Goal: Transaction & Acquisition: Book appointment/travel/reservation

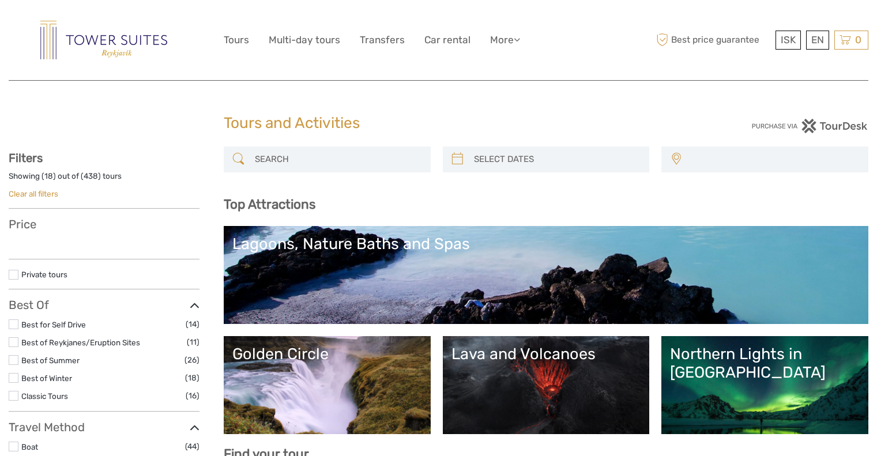
select select
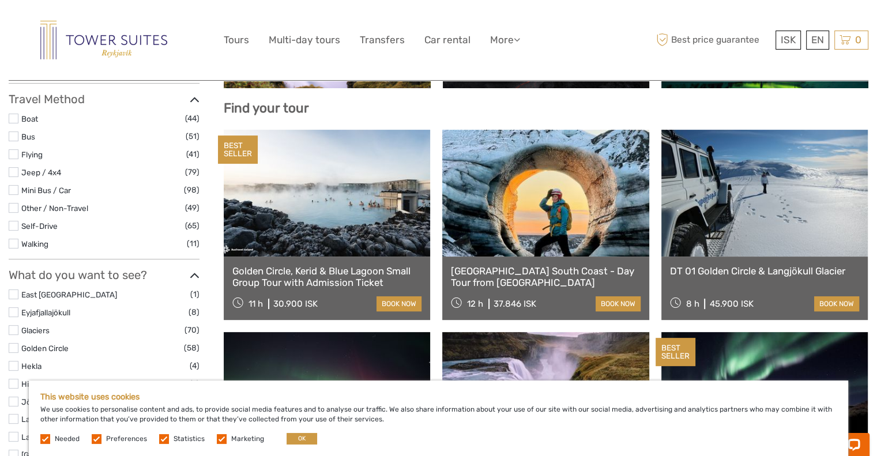
scroll to position [349, 0]
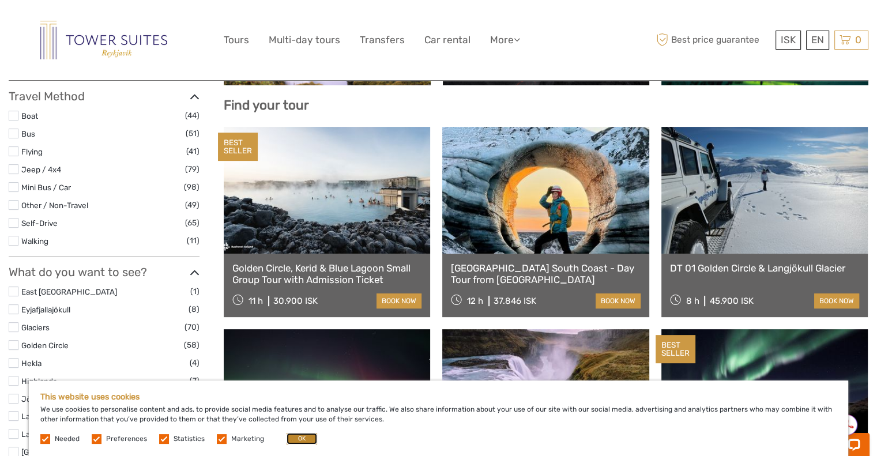
click at [302, 439] on button "OK" at bounding box center [302, 439] width 31 height 12
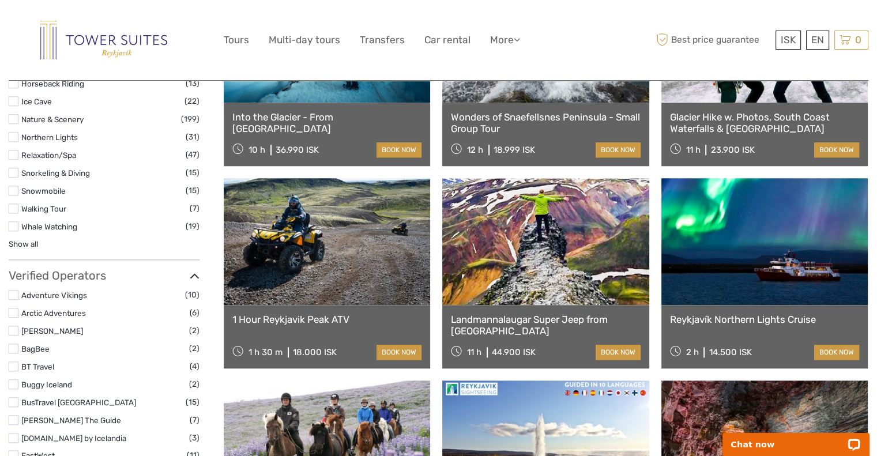
scroll to position [1110, 0]
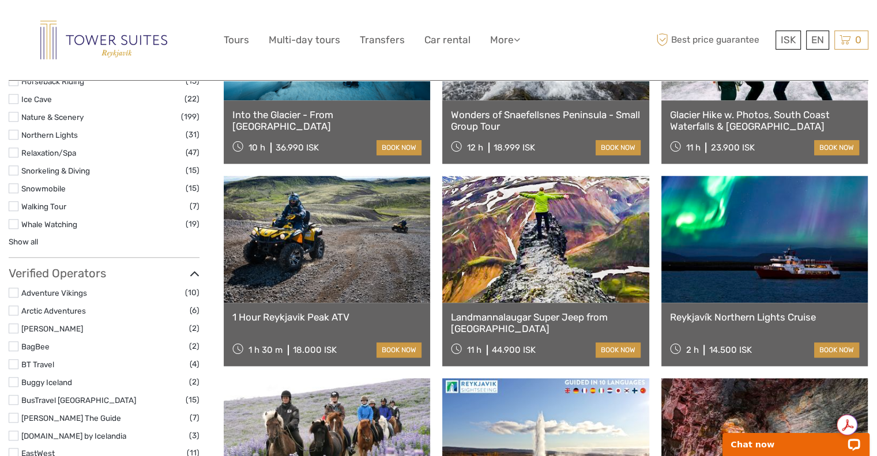
click at [284, 314] on link "1 Hour Reykjavik Peak ATV" at bounding box center [326, 317] width 189 height 12
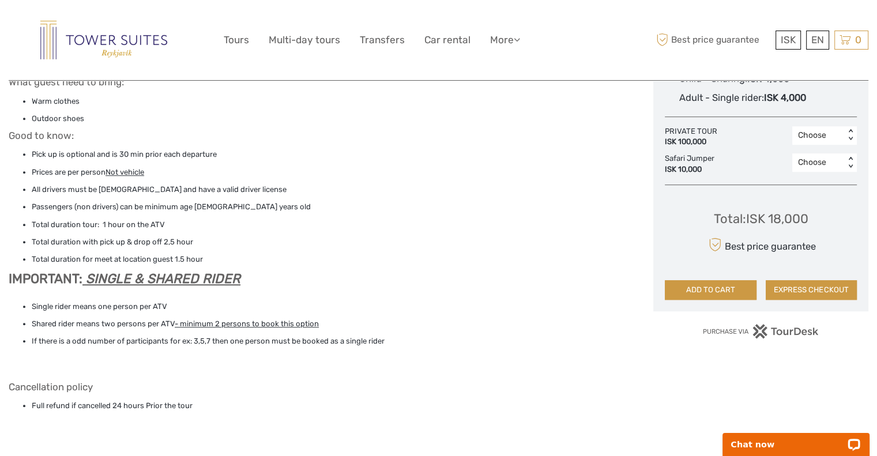
scroll to position [781, 0]
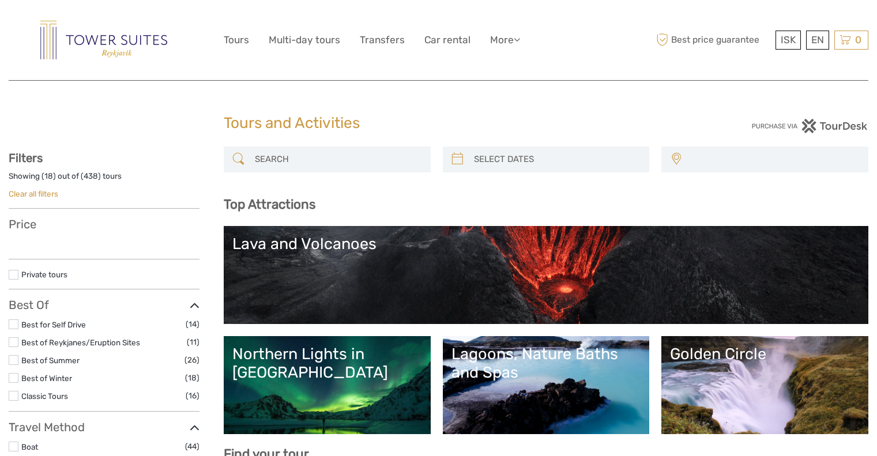
select select
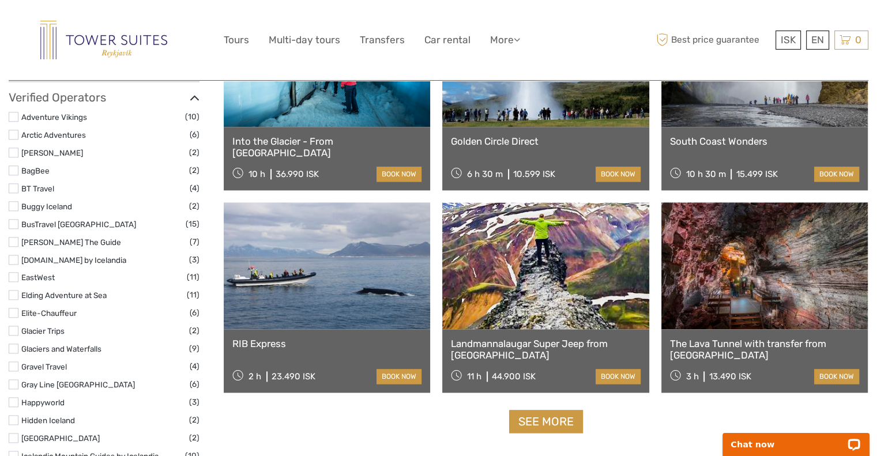
scroll to position [1288, 0]
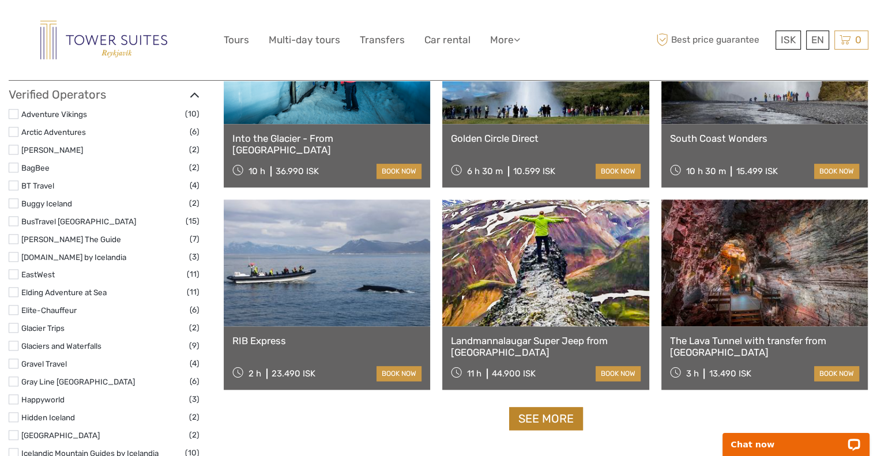
click at [556, 420] on link "See more" at bounding box center [546, 419] width 74 height 24
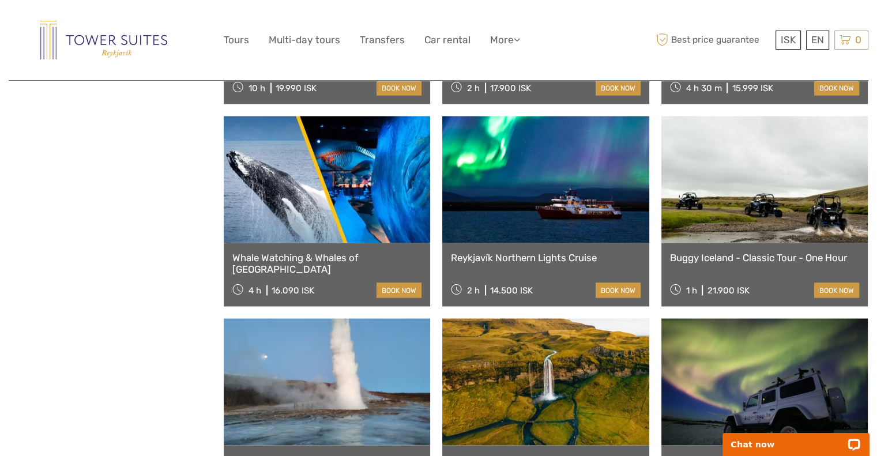
scroll to position [2118, 0]
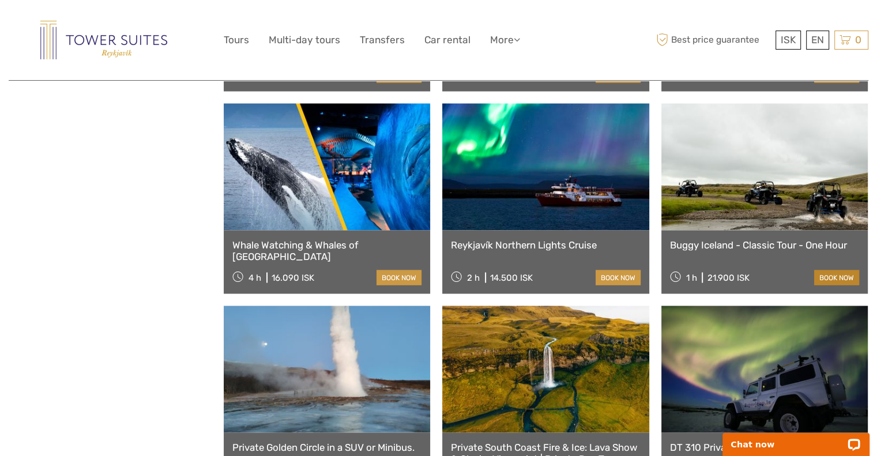
click at [837, 276] on link "book now" at bounding box center [836, 277] width 45 height 15
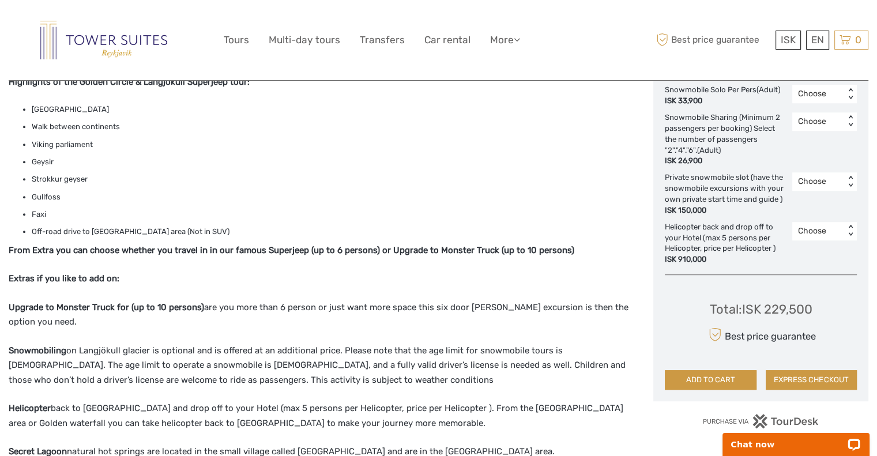
scroll to position [681, 0]
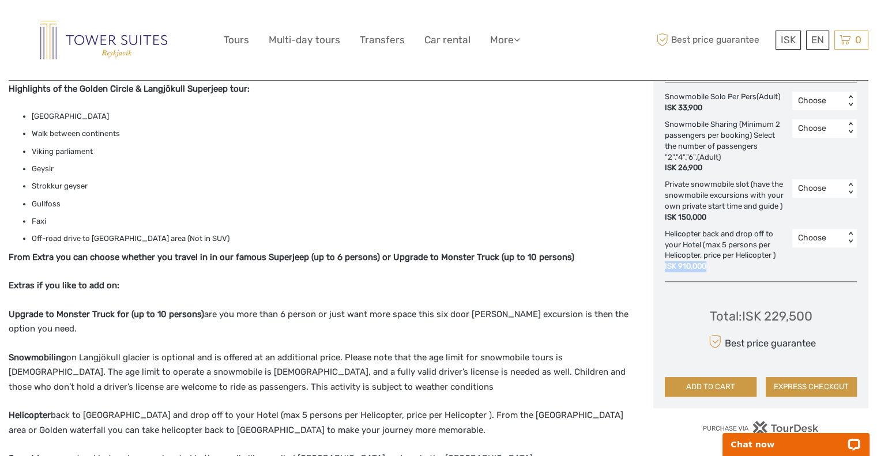
drag, startPoint x: 706, startPoint y: 267, endPoint x: 663, endPoint y: 270, distance: 43.4
copy div "ISK 910,000"
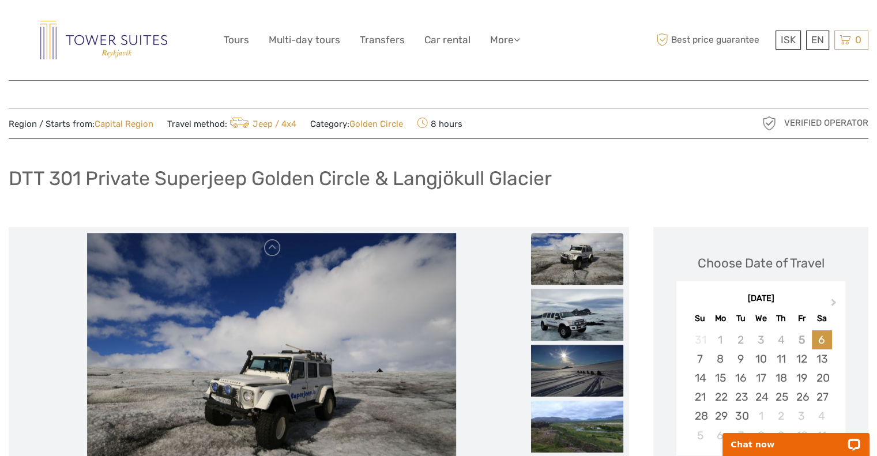
scroll to position [0, 0]
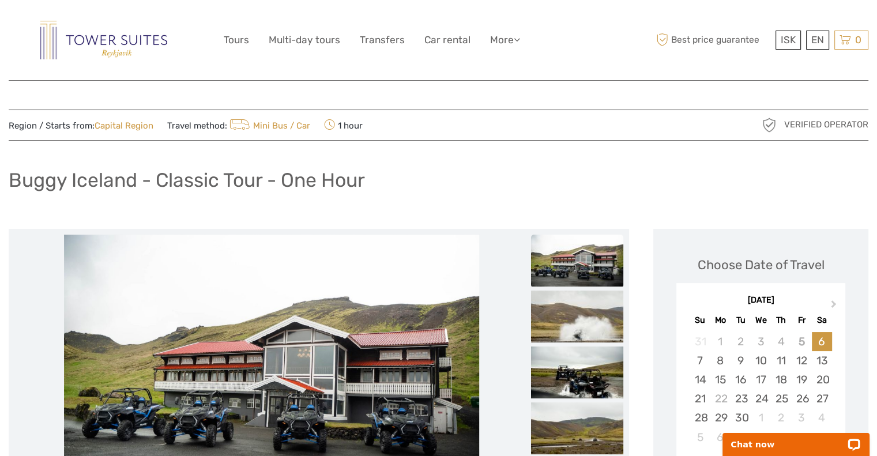
drag, startPoint x: 885, startPoint y: 85, endPoint x: 885, endPoint y: -57, distance: 141.3
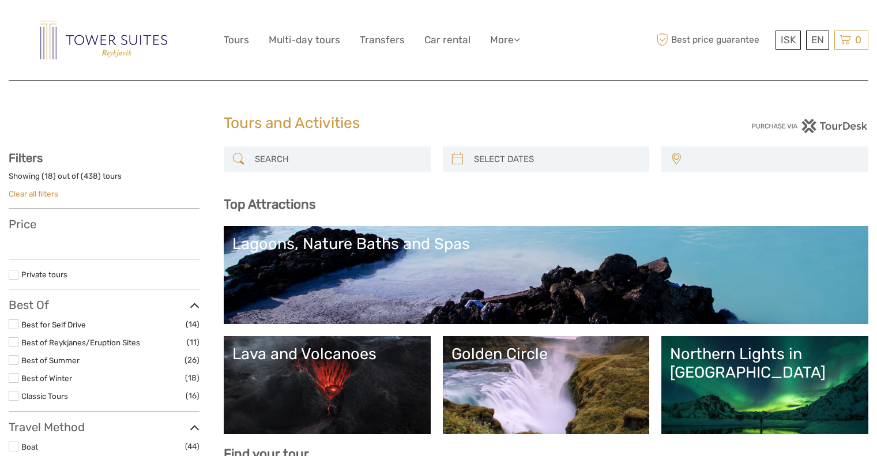
select select
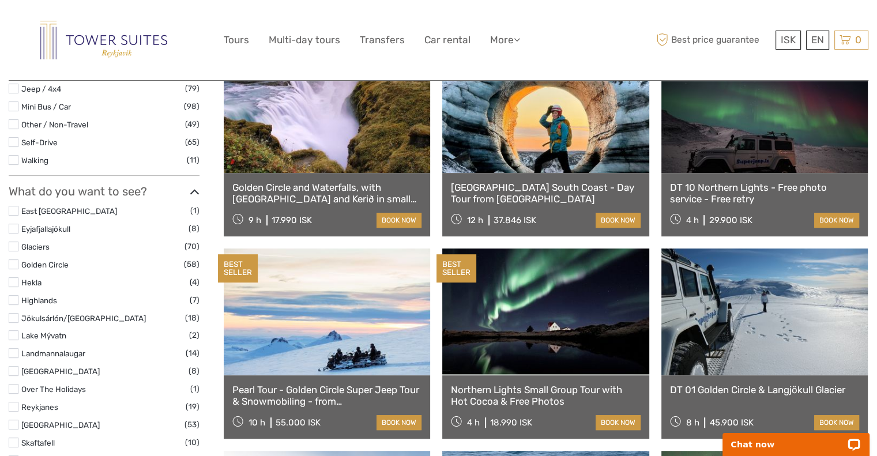
scroll to position [1379, 0]
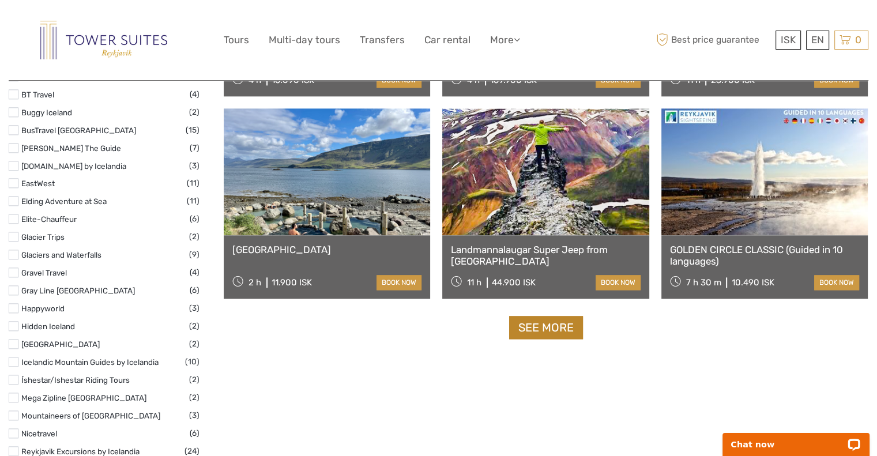
click at [531, 323] on link "See more" at bounding box center [546, 328] width 74 height 24
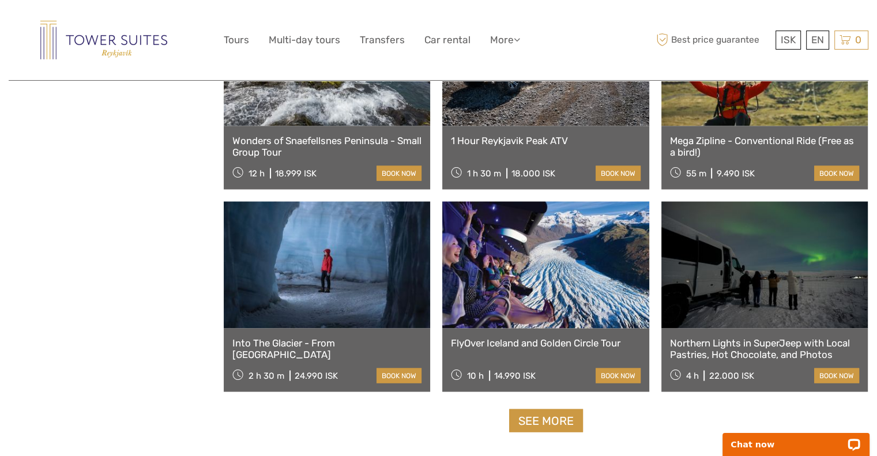
scroll to position [2245, 0]
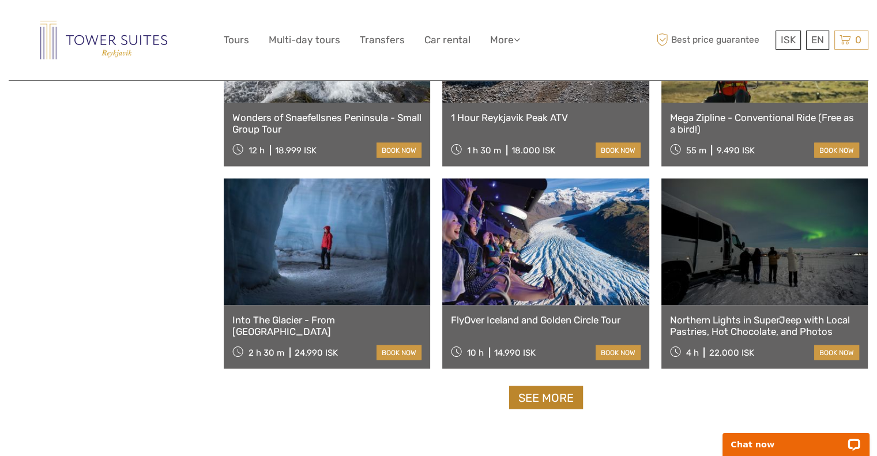
click at [537, 397] on link "See more" at bounding box center [546, 398] width 74 height 24
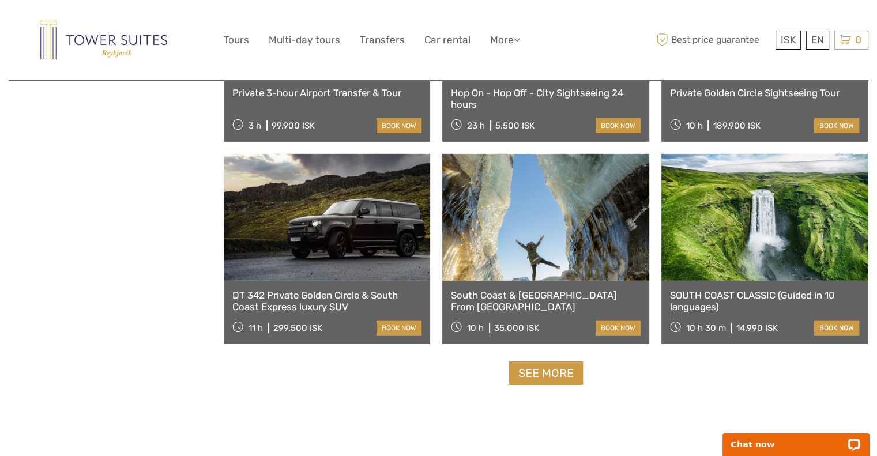
scroll to position [3497, 0]
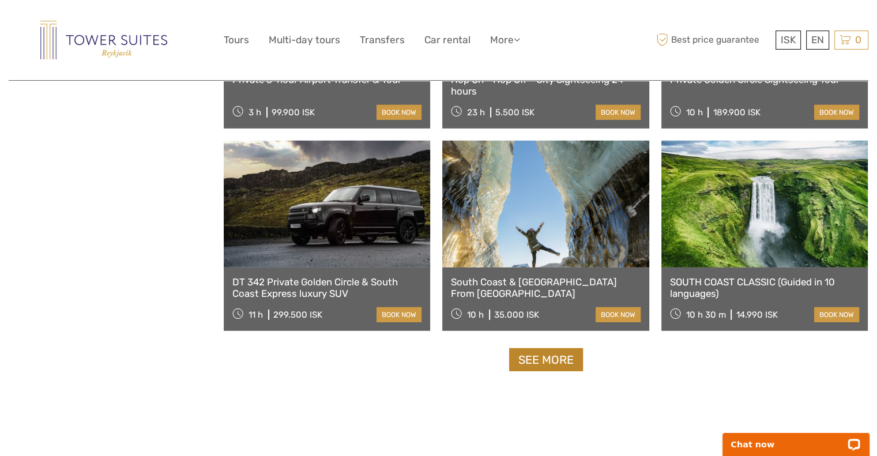
click at [565, 357] on link "See more" at bounding box center [546, 360] width 74 height 24
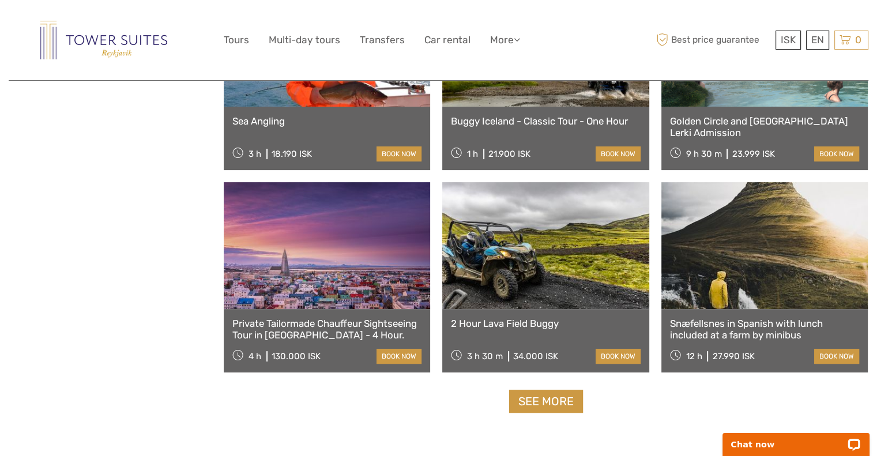
scroll to position [4676, 0]
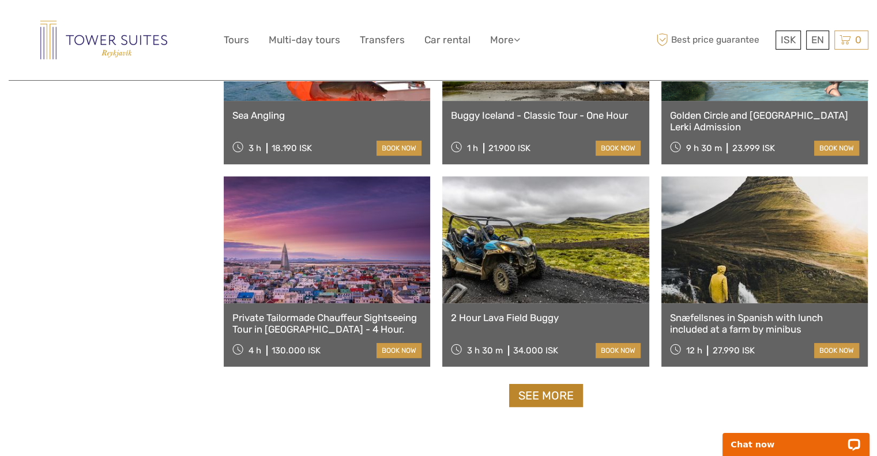
click at [567, 395] on link "See more" at bounding box center [546, 396] width 74 height 24
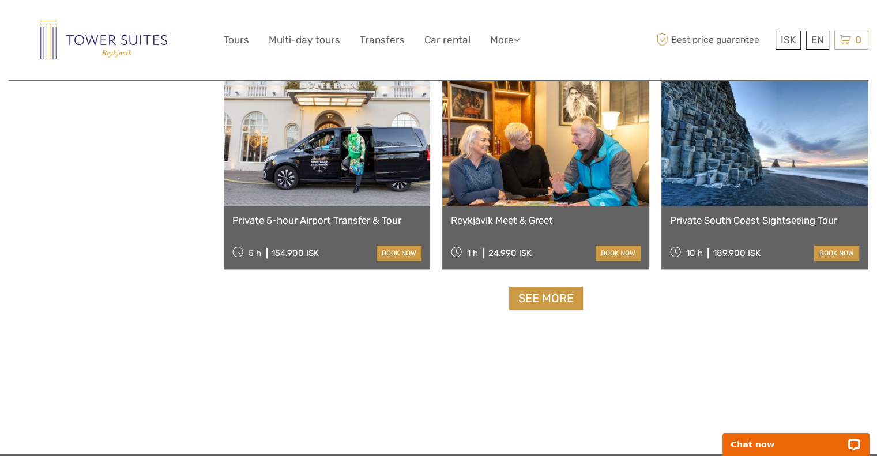
scroll to position [6009, 0]
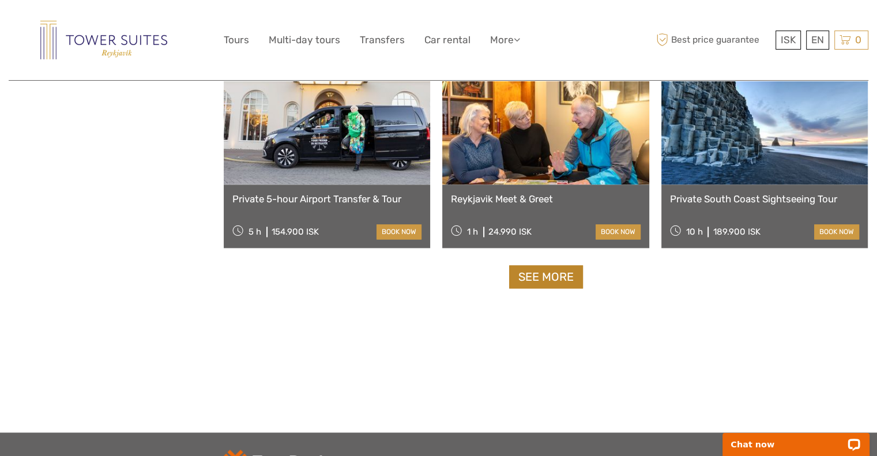
click at [548, 274] on link "See more" at bounding box center [546, 277] width 74 height 24
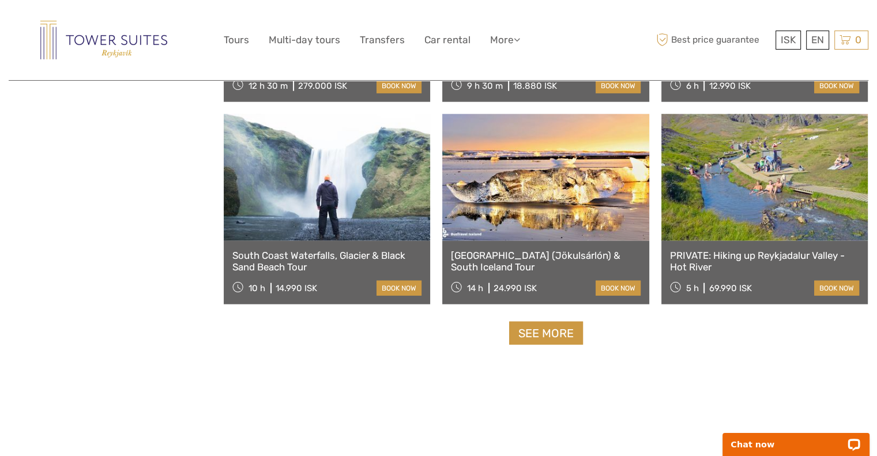
scroll to position [7209, 0]
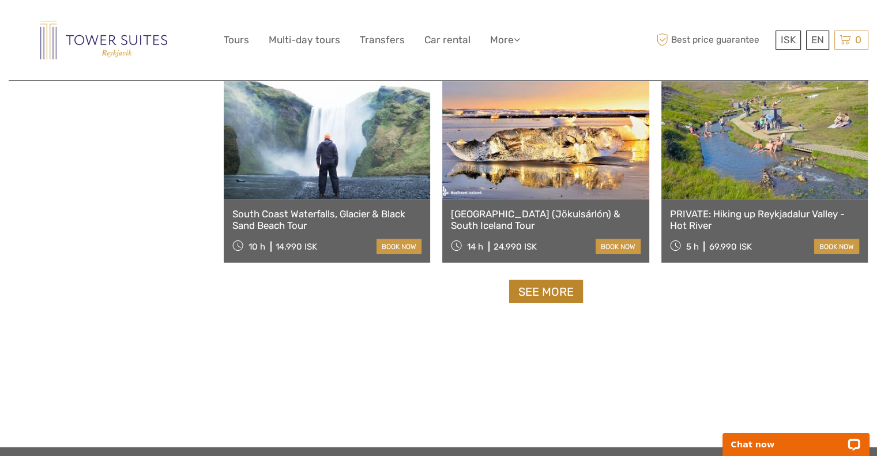
click at [560, 285] on link "See more" at bounding box center [546, 292] width 74 height 24
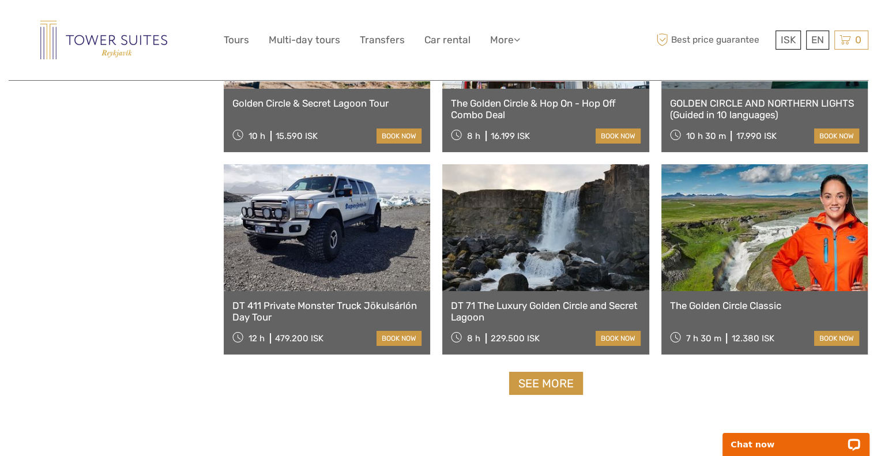
scroll to position [8351, 0]
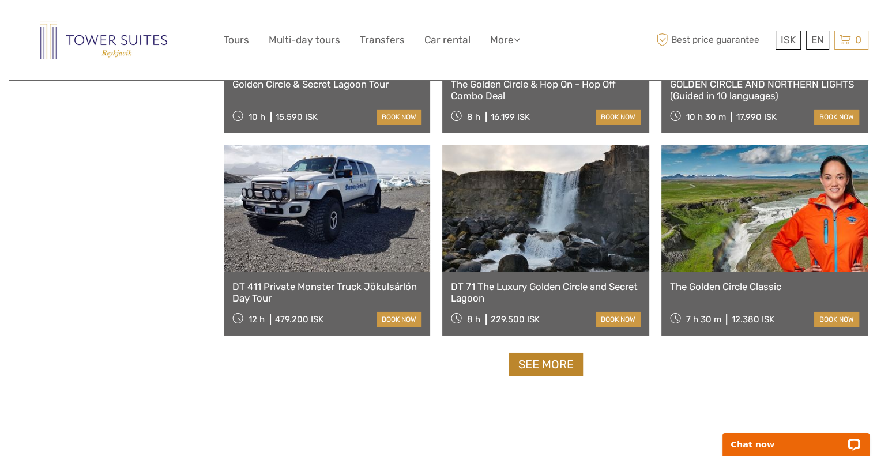
click at [548, 356] on link "See more" at bounding box center [546, 365] width 74 height 24
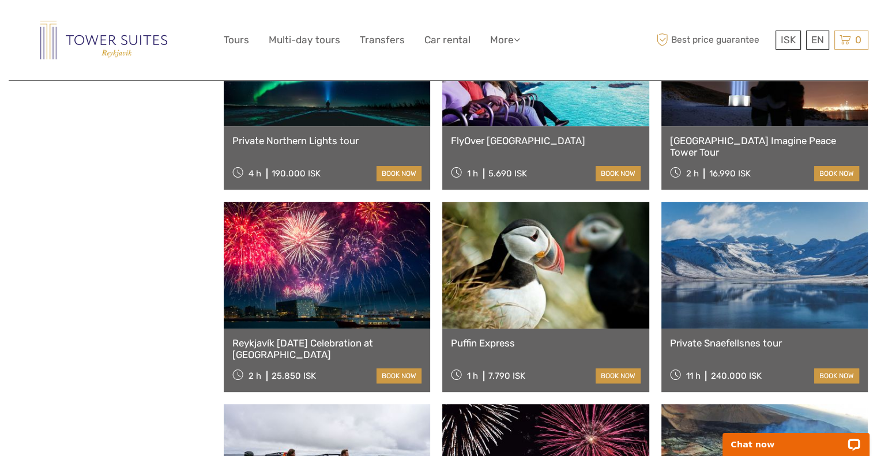
scroll to position [9361, 0]
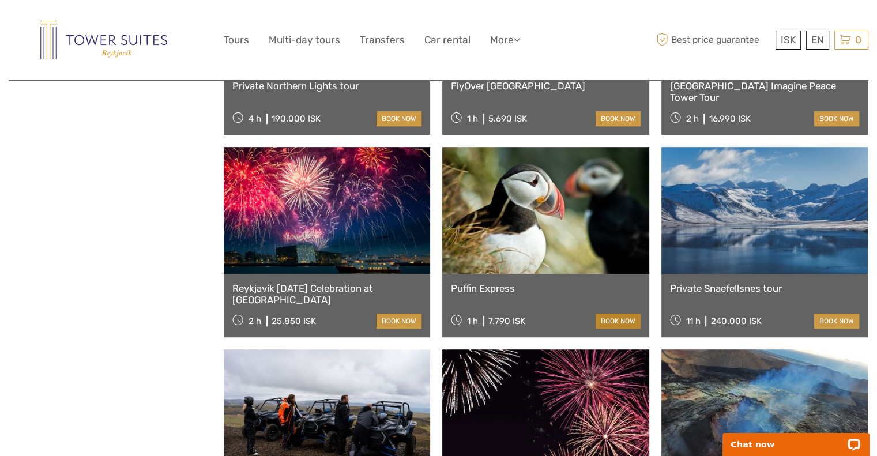
click at [612, 327] on link "book now" at bounding box center [618, 321] width 45 height 15
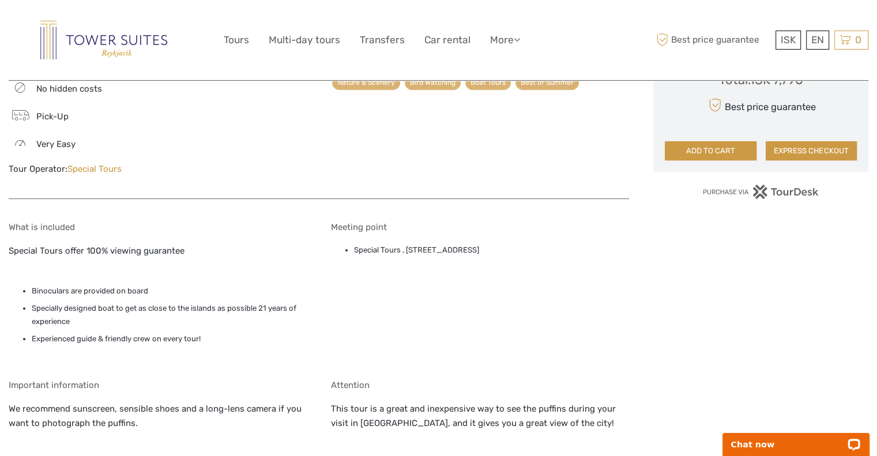
scroll to position [904, 0]
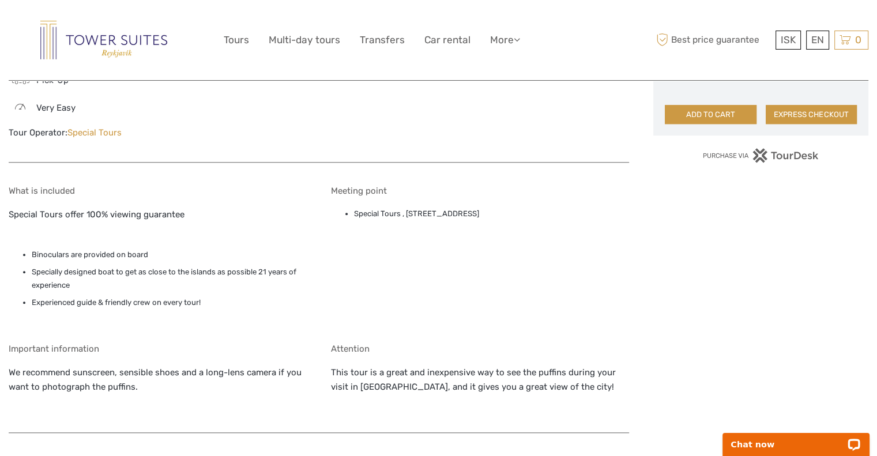
drag, startPoint x: 503, startPoint y: 170, endPoint x: 354, endPoint y: 170, distance: 148.8
click at [354, 208] on li "Special Tours , [STREET_ADDRESS]" at bounding box center [491, 214] width 275 height 13
copy li "Special Tours , [STREET_ADDRESS]"
